Goal: Complete application form

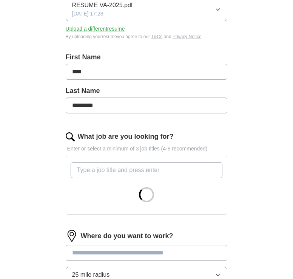
scroll to position [132, 0]
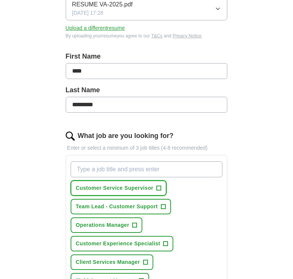
click at [152, 188] on span "Customer Service Supervisor" at bounding box center [115, 188] width 78 height 8
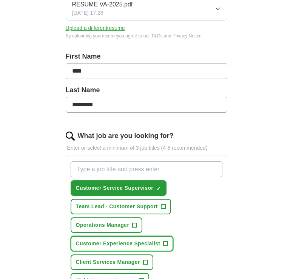
click at [132, 244] on span "Customer Experience Specialist" at bounding box center [118, 244] width 85 height 8
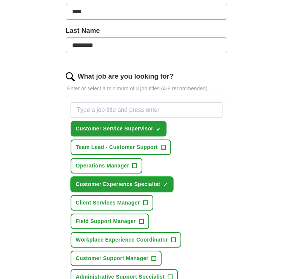
scroll to position [210, 0]
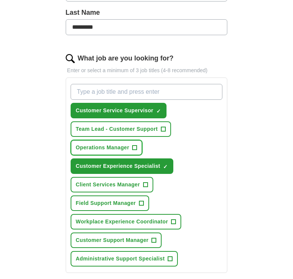
click at [119, 149] on span "Operations Manager" at bounding box center [103, 148] width 54 height 8
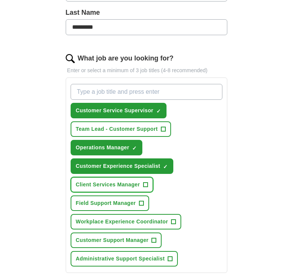
click at [120, 185] on span "Client Services Manager" at bounding box center [108, 185] width 64 height 8
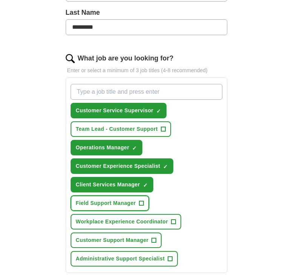
click at [116, 203] on span "Field Support Manager" at bounding box center [106, 203] width 60 height 8
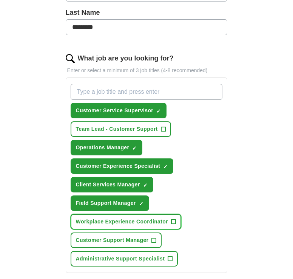
click at [114, 220] on span "Workplace Experience Coordinator" at bounding box center [122, 222] width 92 height 8
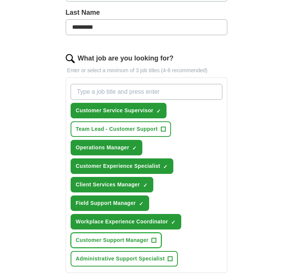
click at [113, 240] on span "Customer Support Manager" at bounding box center [112, 240] width 73 height 8
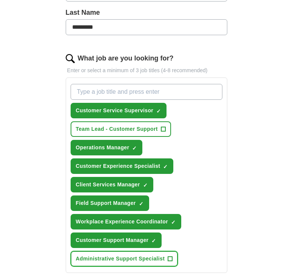
click at [110, 260] on span "Administrative Support Specialist" at bounding box center [120, 259] width 89 height 8
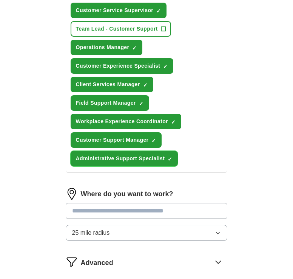
scroll to position [353, 0]
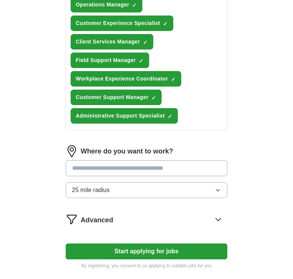
click at [118, 165] on input at bounding box center [147, 168] width 162 height 16
click at [131, 192] on button "25 mile radius" at bounding box center [147, 190] width 162 height 16
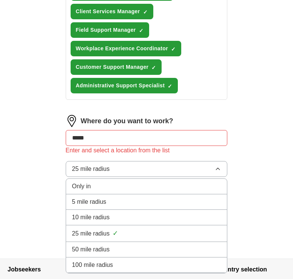
scroll to position [392, 0]
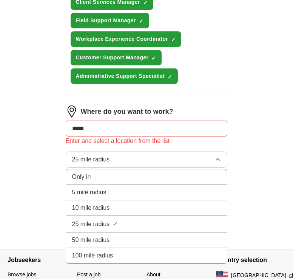
click at [132, 241] on div "50 mile radius" at bounding box center [146, 240] width 149 height 9
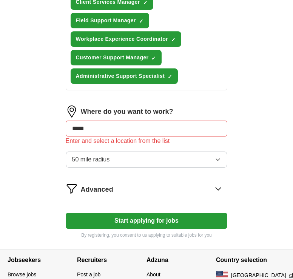
click at [93, 128] on input "*****" at bounding box center [147, 129] width 162 height 16
drag, startPoint x: 94, startPoint y: 129, endPoint x: 59, endPoint y: 130, distance: 34.8
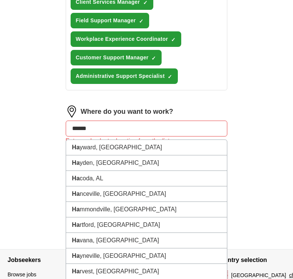
type input "*******"
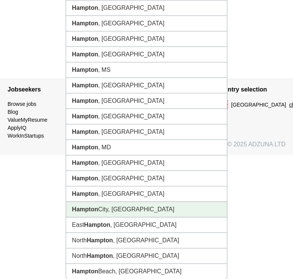
scroll to position [563, 0]
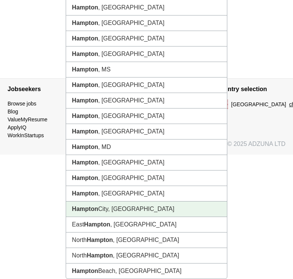
click at [98, 210] on strong "Hampton" at bounding box center [85, 209] width 26 height 6
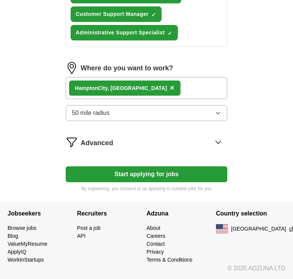
scroll to position [436, 0]
click at [215, 141] on icon at bounding box center [218, 142] width 12 height 12
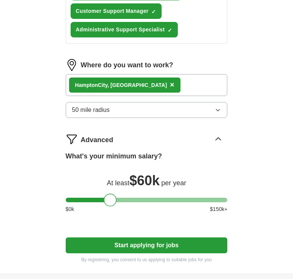
drag, startPoint x: 71, startPoint y: 203, endPoint x: 109, endPoint y: 204, distance: 38.6
click at [109, 204] on div at bounding box center [110, 200] width 13 height 13
drag, startPoint x: 109, startPoint y: 204, endPoint x: 99, endPoint y: 203, distance: 10.6
click at [99, 203] on div at bounding box center [99, 200] width 13 height 13
click at [132, 245] on button "Start applying for jobs" at bounding box center [147, 245] width 162 height 16
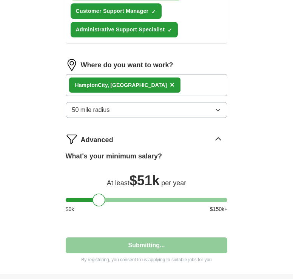
select select "**"
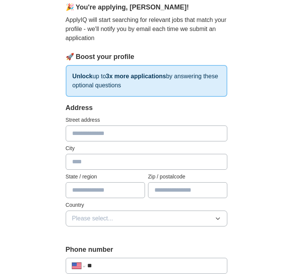
scroll to position [74, 0]
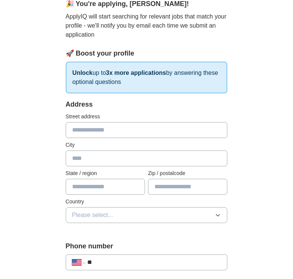
click at [82, 132] on input "text" at bounding box center [147, 130] width 162 height 16
type input "**********"
type input "*******"
type input "**"
type input "*****"
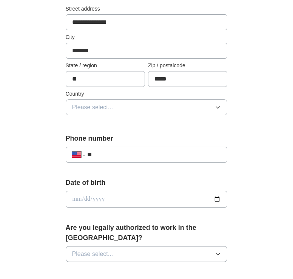
scroll to position [185, 0]
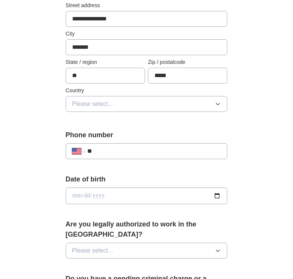
click at [200, 105] on button "Please select..." at bounding box center [147, 104] width 162 height 16
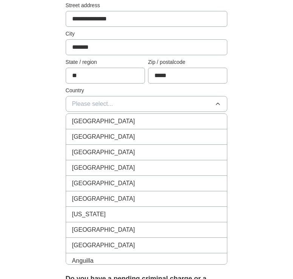
click at [187, 131] on li "[GEOGRAPHIC_DATA]" at bounding box center [146, 136] width 161 height 15
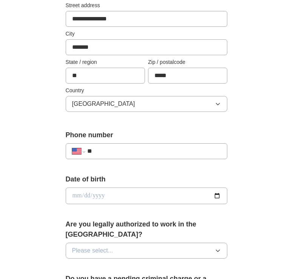
click at [168, 154] on input "**" at bounding box center [154, 151] width 134 height 9
type input "**********"
click at [162, 195] on input "date" at bounding box center [147, 195] width 162 height 17
type input "**********"
click at [169, 243] on button "Please select..." at bounding box center [147, 251] width 162 height 16
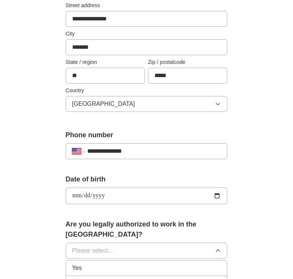
click at [161, 263] on div "Yes" at bounding box center [146, 267] width 149 height 9
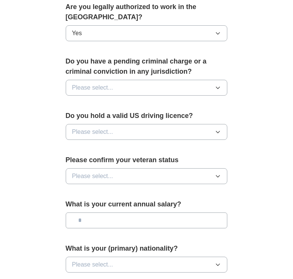
scroll to position [404, 0]
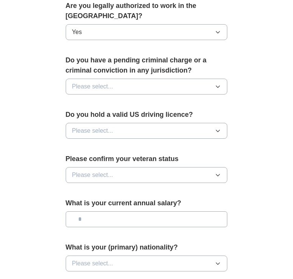
click at [201, 79] on button "Please select..." at bounding box center [147, 87] width 162 height 16
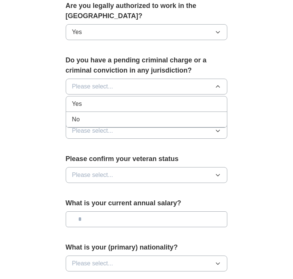
click at [177, 115] on div "No" at bounding box center [146, 119] width 149 height 9
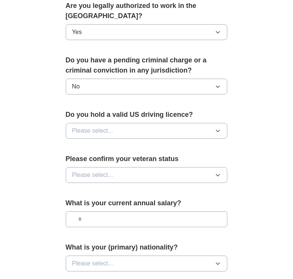
click at [218, 130] on icon "button" at bounding box center [218, 131] width 3 height 2
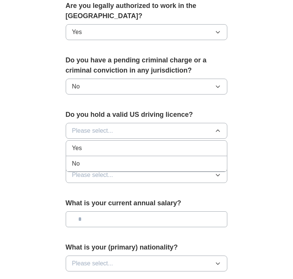
click at [133, 144] on div "Yes" at bounding box center [146, 148] width 149 height 9
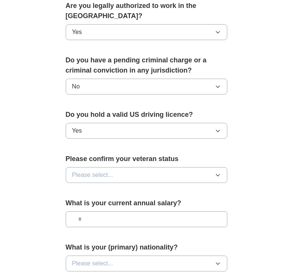
click at [211, 168] on button "Please select..." at bounding box center [147, 175] width 162 height 16
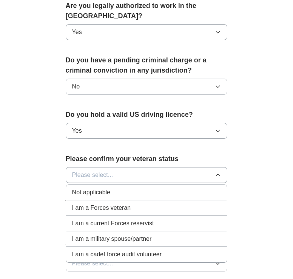
click at [162, 188] on div "Not applicable" at bounding box center [146, 192] width 149 height 9
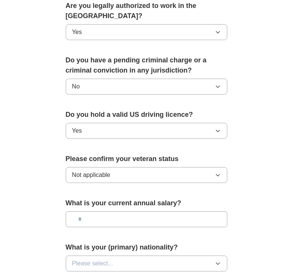
click at [170, 211] on input "text" at bounding box center [147, 219] width 162 height 16
click at [110, 211] on input "text" at bounding box center [147, 219] width 162 height 16
type input "*******"
click at [105, 259] on span "Please select..." at bounding box center [92, 263] width 41 height 9
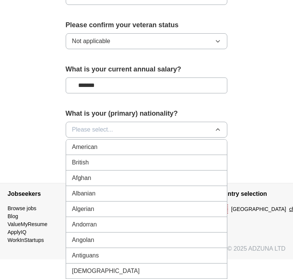
scroll to position [539, 0]
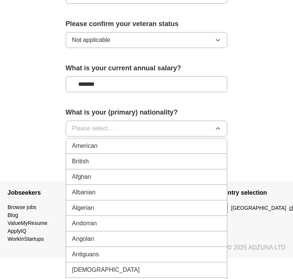
click at [100, 141] on div "American" at bounding box center [146, 145] width 149 height 9
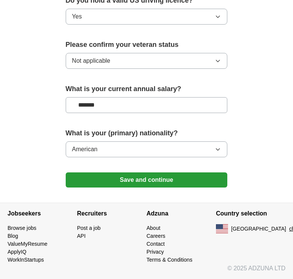
scroll to position [508, 0]
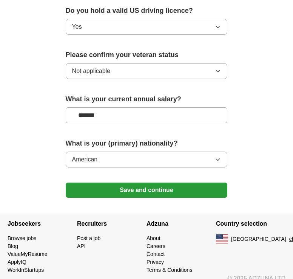
click at [143, 183] on button "Save and continue" at bounding box center [147, 190] width 162 height 15
